Goal: Find specific page/section: Find specific page/section

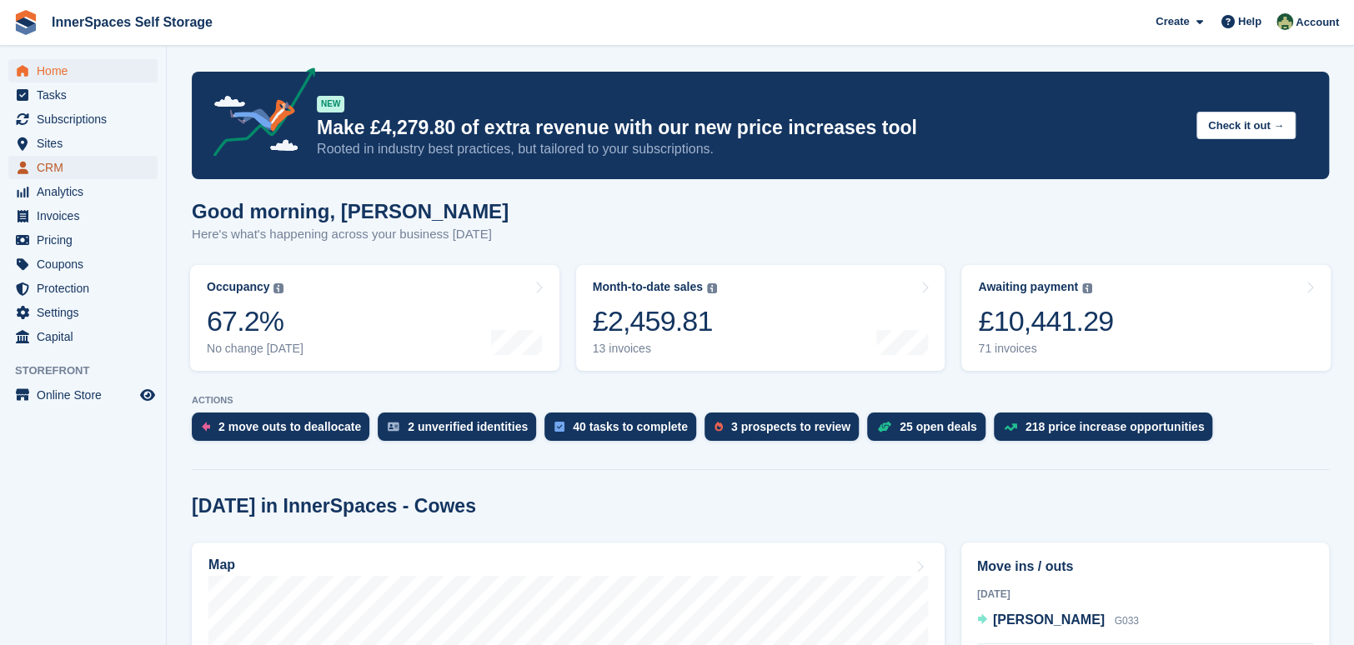
click at [63, 168] on span "CRM" at bounding box center [87, 167] width 100 height 23
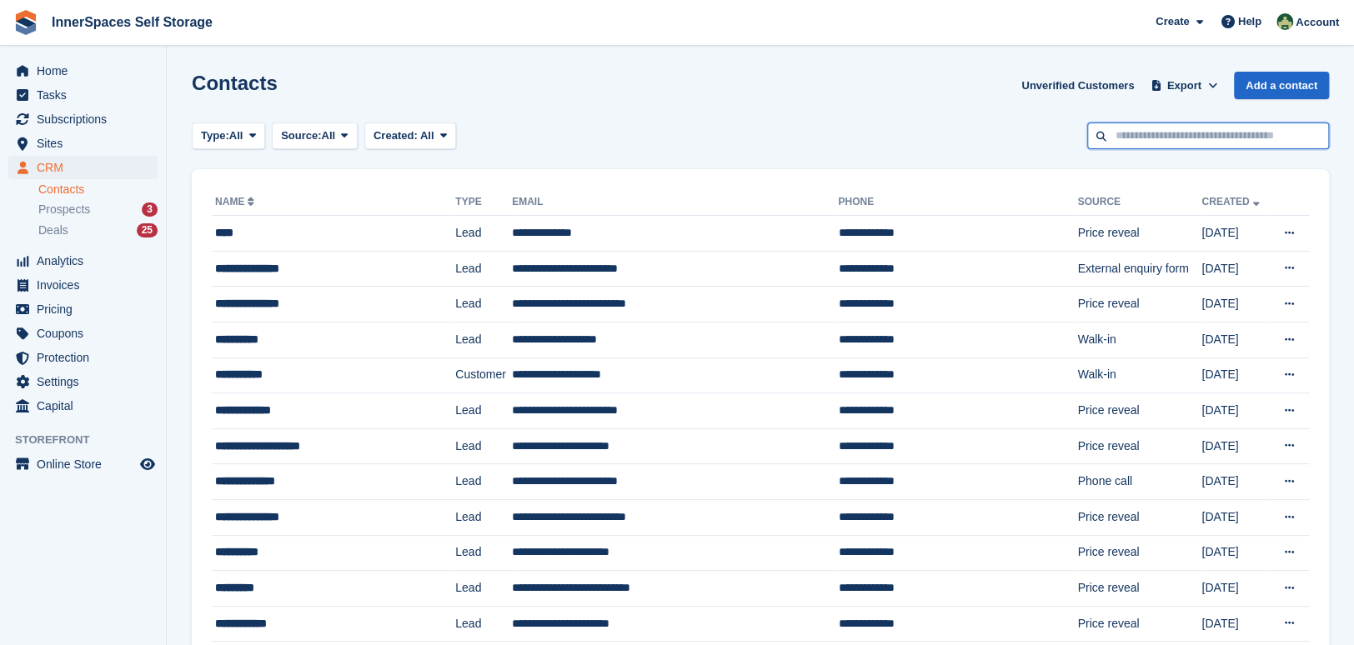
click at [1220, 133] on input "text" at bounding box center [1208, 137] width 242 height 28
type input "******"
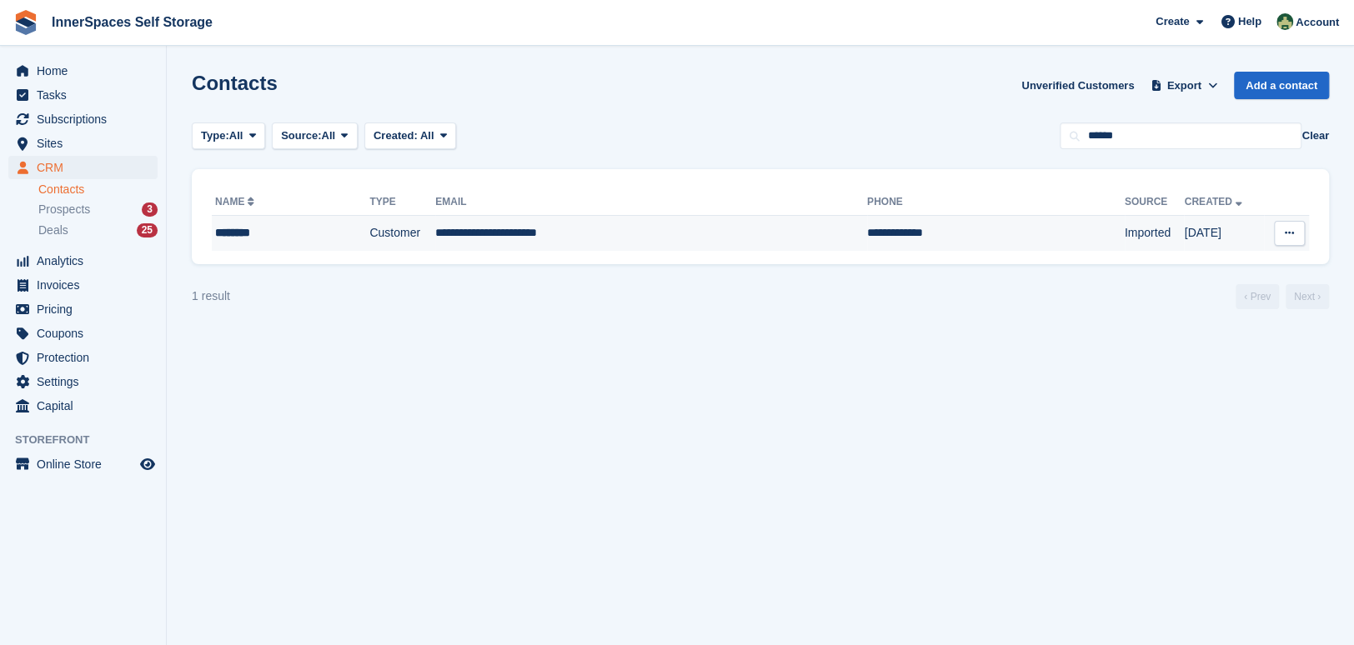
click at [600, 233] on td "**********" at bounding box center [651, 233] width 432 height 35
